Goal: Transaction & Acquisition: Purchase product/service

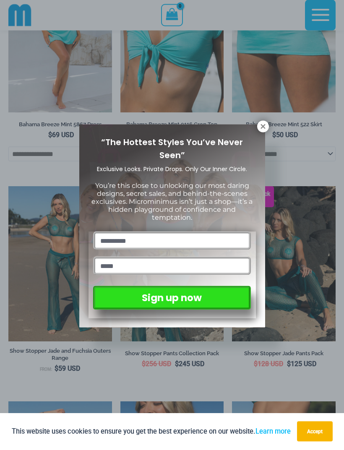
scroll to position [427, 0]
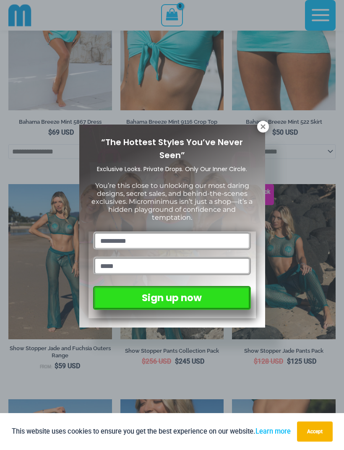
click at [261, 127] on icon at bounding box center [263, 127] width 8 height 8
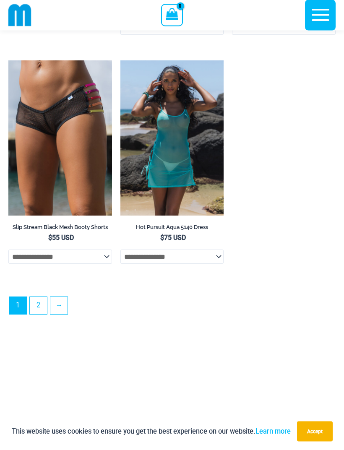
scroll to position [2355, 0]
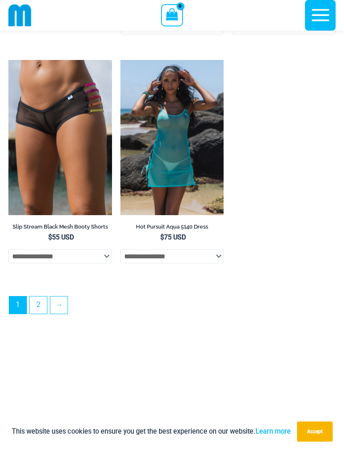
click at [43, 314] on link "2" at bounding box center [38, 304] width 17 height 17
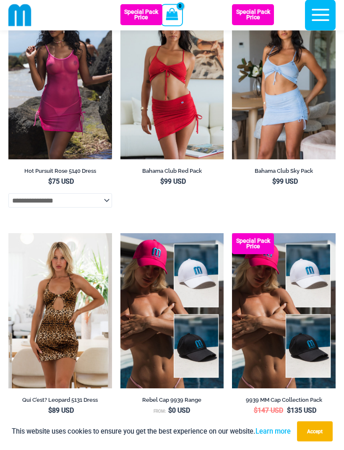
scroll to position [80, 0]
click at [55, 204] on select "**********" at bounding box center [60, 200] width 104 height 14
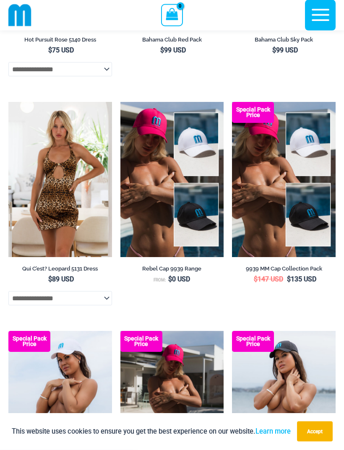
scroll to position [0, 0]
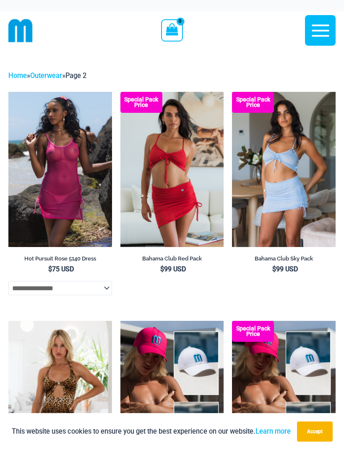
click at [19, 77] on link "Home" at bounding box center [17, 76] width 18 height 8
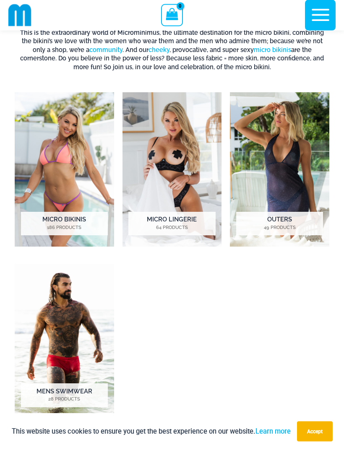
scroll to position [411, 0]
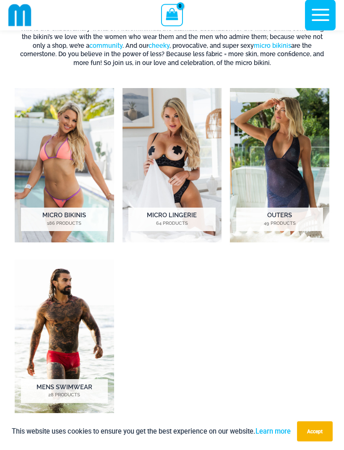
click at [148, 217] on h2 "Micro Lingerie 64 Products" at bounding box center [171, 219] width 87 height 23
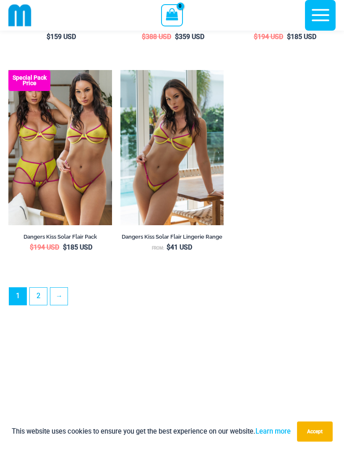
scroll to position [2337, 0]
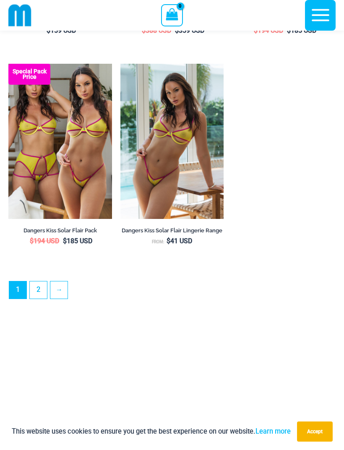
click at [39, 295] on link "2" at bounding box center [38, 289] width 17 height 17
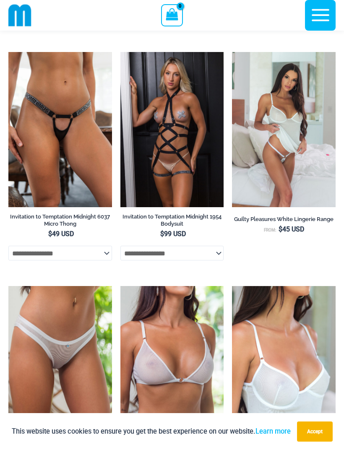
scroll to position [957, 0]
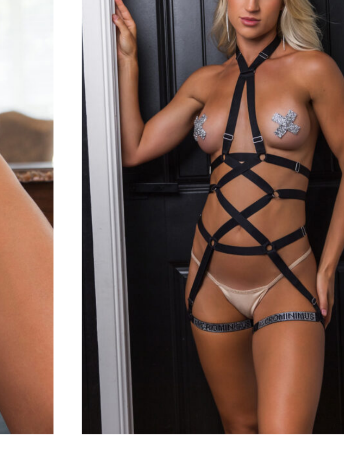
click at [8, 52] on img at bounding box center [8, 52] width 0 height 0
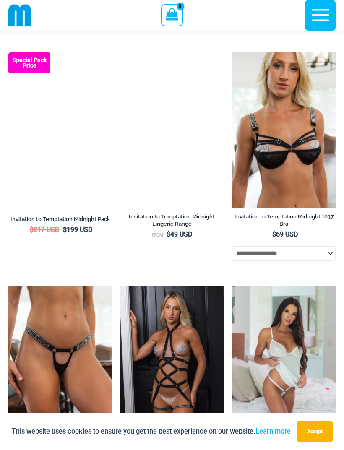
scroll to position [722, 0]
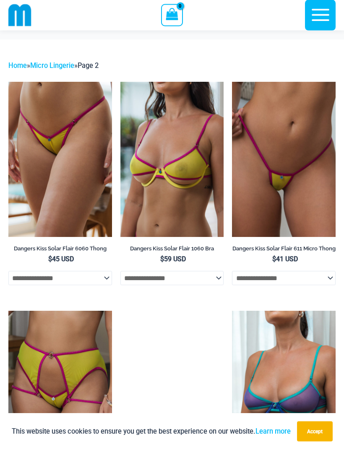
scroll to position [0, 0]
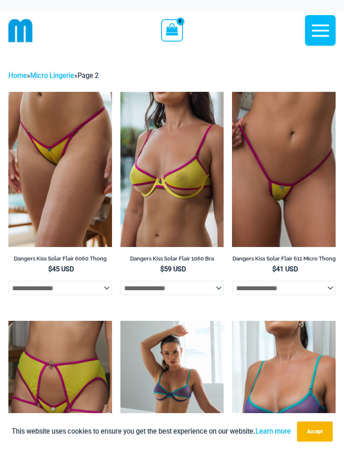
click at [317, 32] on icon "button" at bounding box center [320, 30] width 21 height 21
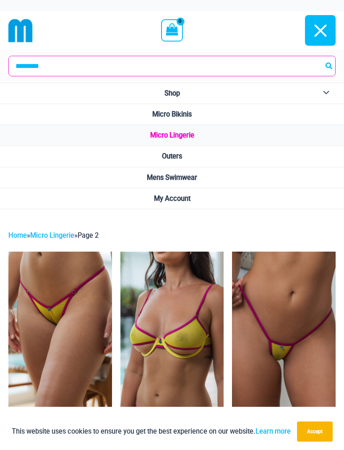
click at [223, 114] on link "Micro Bikinis" at bounding box center [172, 114] width 344 height 21
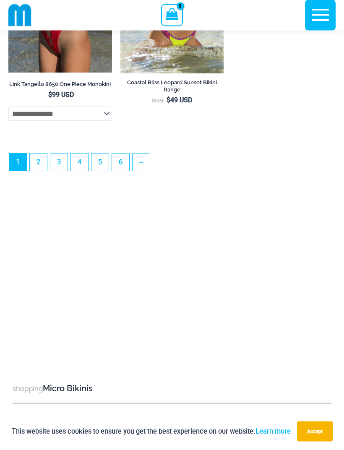
scroll to position [2682, 0]
click at [39, 171] on link "2" at bounding box center [38, 161] width 17 height 17
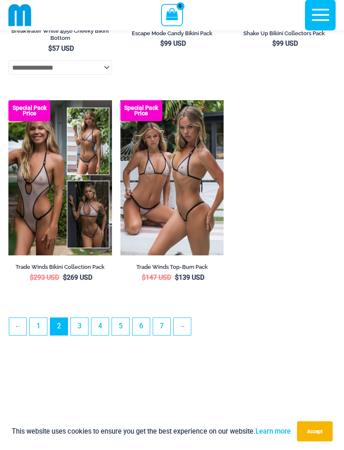
scroll to position [2292, 0]
click at [82, 335] on link "3" at bounding box center [79, 326] width 17 height 17
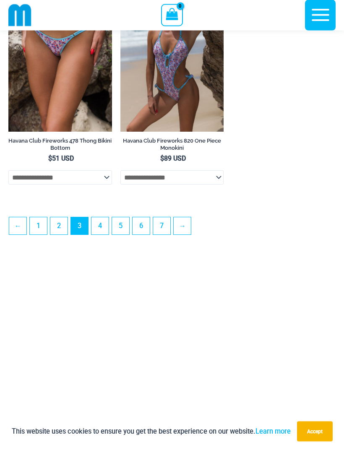
scroll to position [2420, 0]
click at [101, 234] on link "4" at bounding box center [99, 225] width 17 height 17
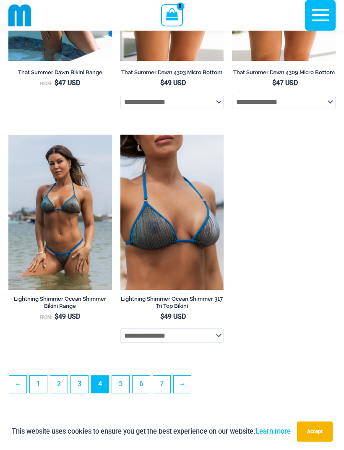
scroll to position [2297, 0]
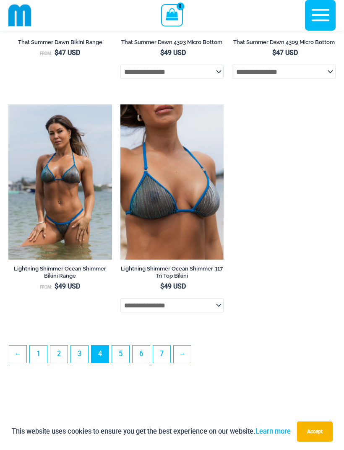
click at [124, 363] on link "5" at bounding box center [120, 353] width 17 height 17
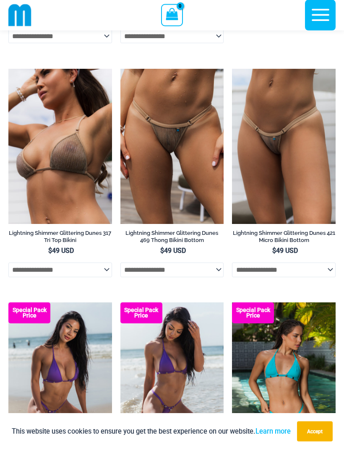
scroll to position [249, 0]
click at [41, 272] on select "**********" at bounding box center [60, 269] width 104 height 14
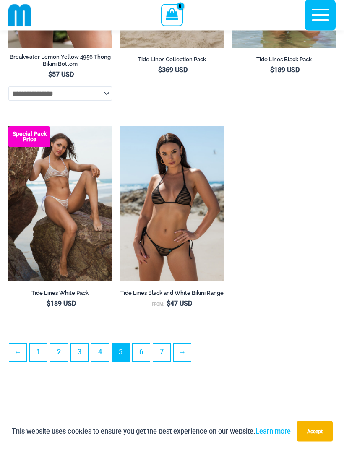
scroll to position [2252, 0]
click at [143, 361] on link "6" at bounding box center [140, 352] width 17 height 17
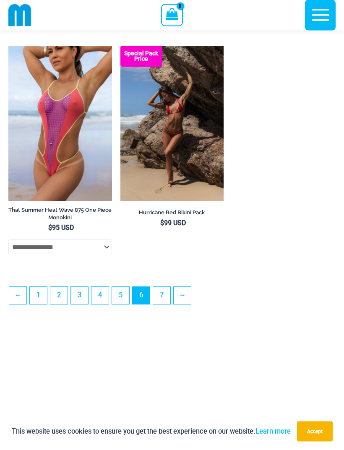
scroll to position [2374, 0]
click at [163, 304] on link "7" at bounding box center [161, 295] width 17 height 17
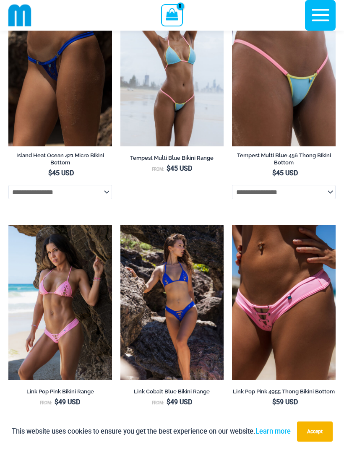
scroll to position [770, 0]
